Goal: Go to known website: Access a specific website the user already knows

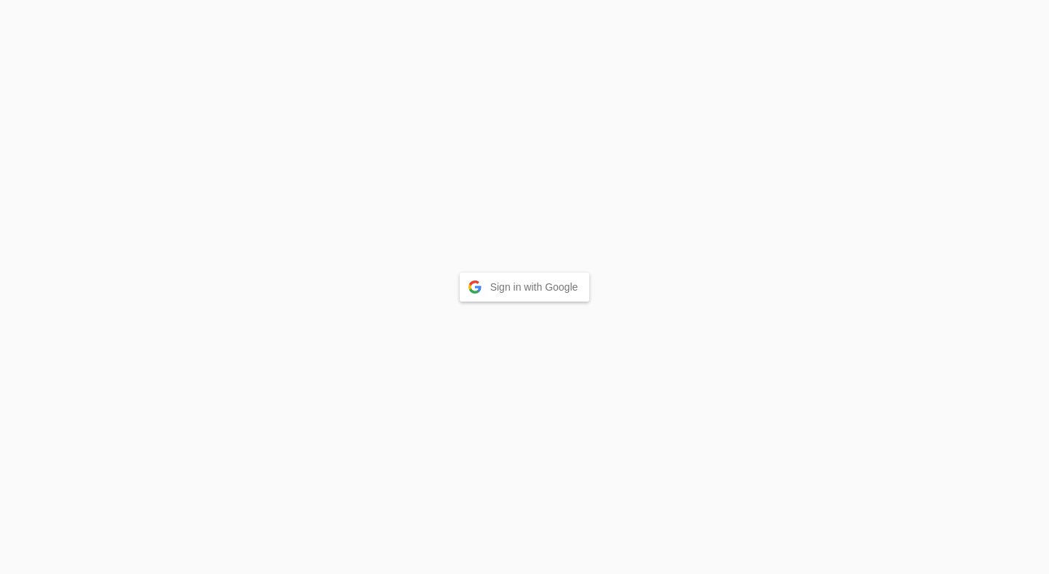
click at [555, 281] on button "Sign in with Google" at bounding box center [525, 287] width 130 height 29
